Goal: Find contact information: Find contact information

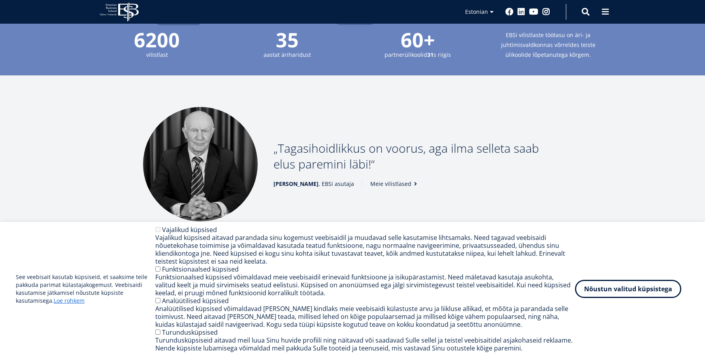
scroll to position [1093, 0]
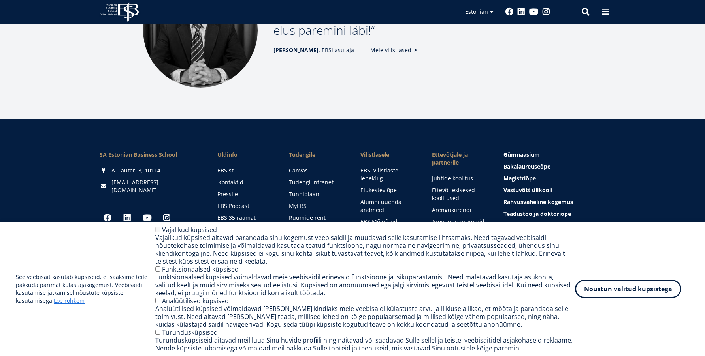
click at [233, 179] on link "Kontaktid" at bounding box center [246, 183] width 56 height 8
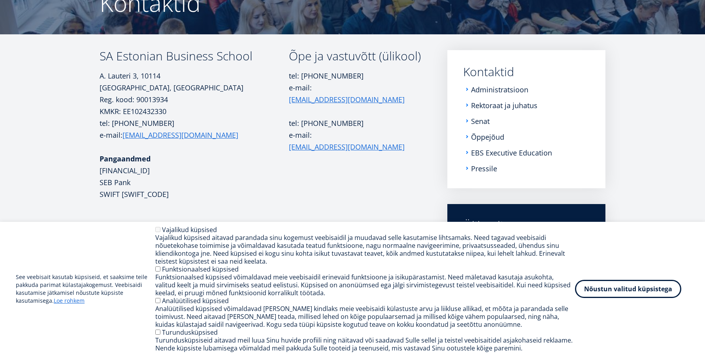
scroll to position [95, 0]
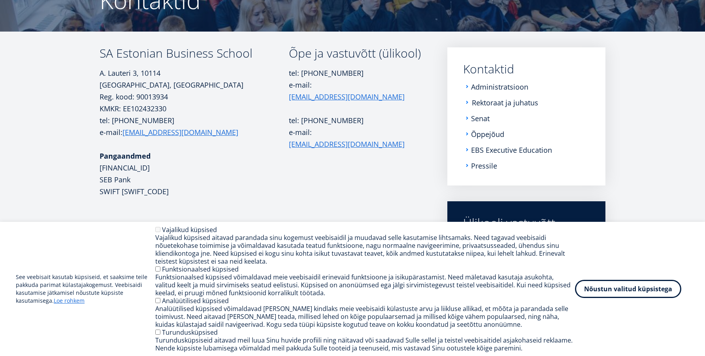
click at [499, 104] on link "Rektoraat ja juhatus" at bounding box center [505, 103] width 66 height 8
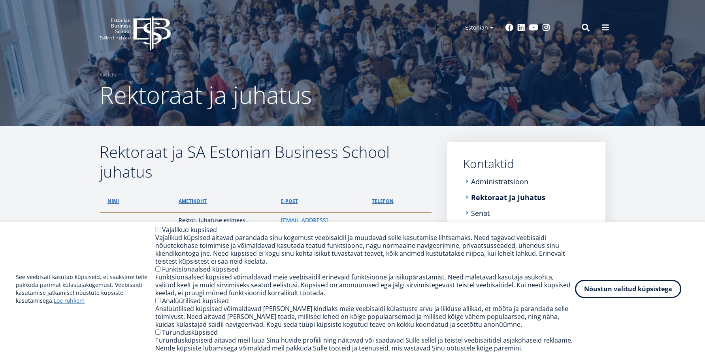
scroll to position [39, 0]
